Goal: Register for event/course

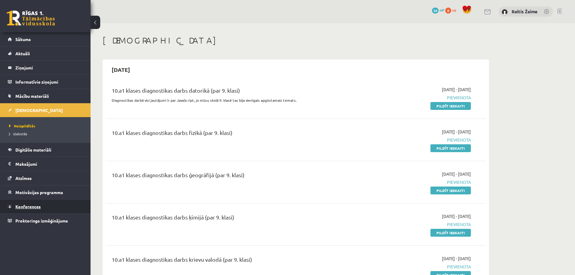
click at [30, 208] on span "Konferences" at bounding box center [27, 206] width 25 height 5
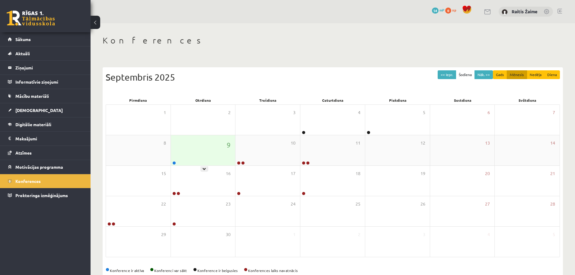
click at [200, 149] on div "9" at bounding box center [203, 150] width 65 height 30
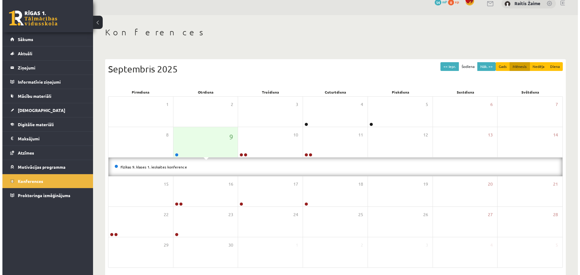
scroll to position [32, 0]
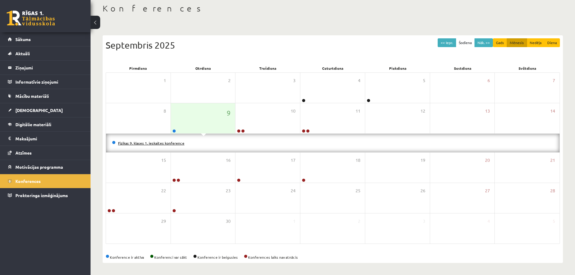
click at [150, 141] on link "Fizikas 9. klases 1. ieskaites konference" at bounding box center [151, 143] width 66 height 5
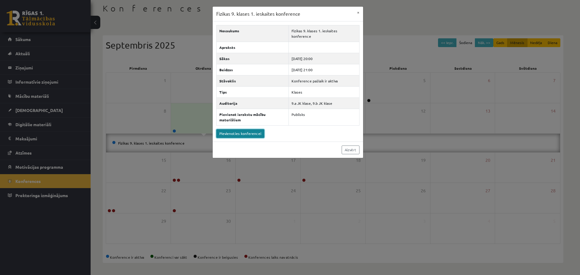
click at [237, 129] on link "Pievienoties konferencei" at bounding box center [240, 133] width 48 height 9
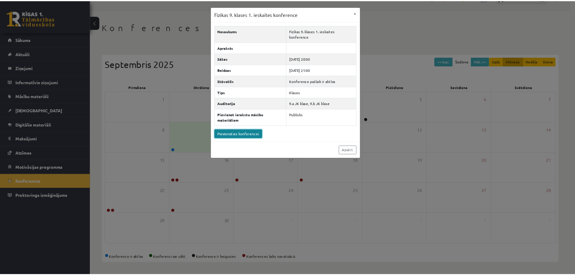
scroll to position [14, 0]
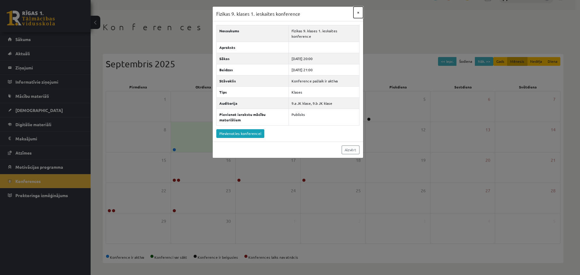
click at [355, 13] on button "×" at bounding box center [358, 12] width 10 height 11
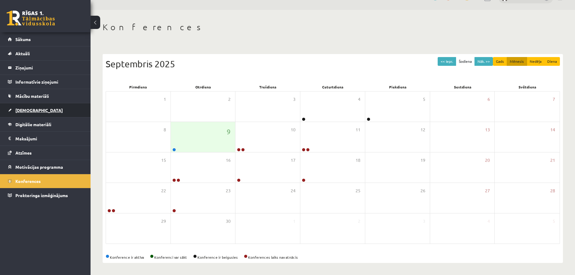
click at [23, 108] on span "[DEMOGRAPHIC_DATA]" at bounding box center [38, 110] width 47 height 5
